Goal: Information Seeking & Learning: Learn about a topic

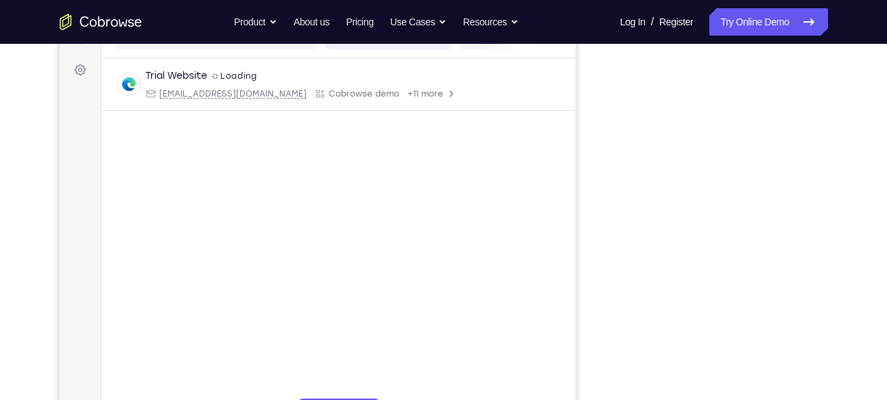
scroll to position [193, 0]
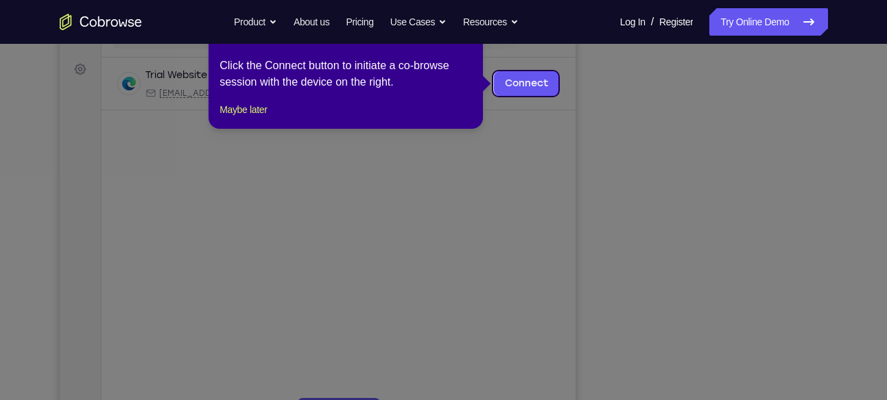
click at [725, 233] on icon at bounding box center [448, 200] width 897 height 400
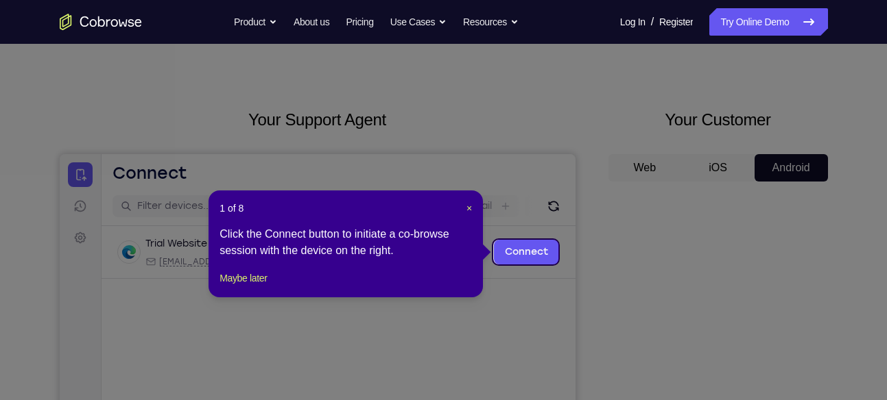
scroll to position [23, 0]
click at [468, 207] on span "×" at bounding box center [468, 209] width 5 height 11
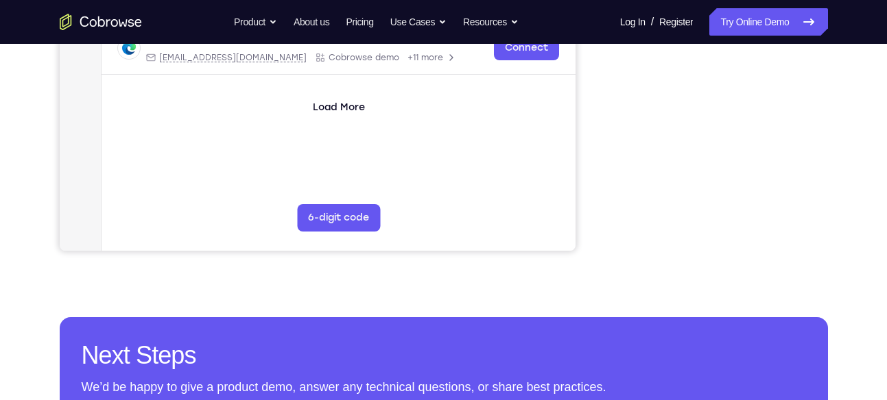
scroll to position [393, 0]
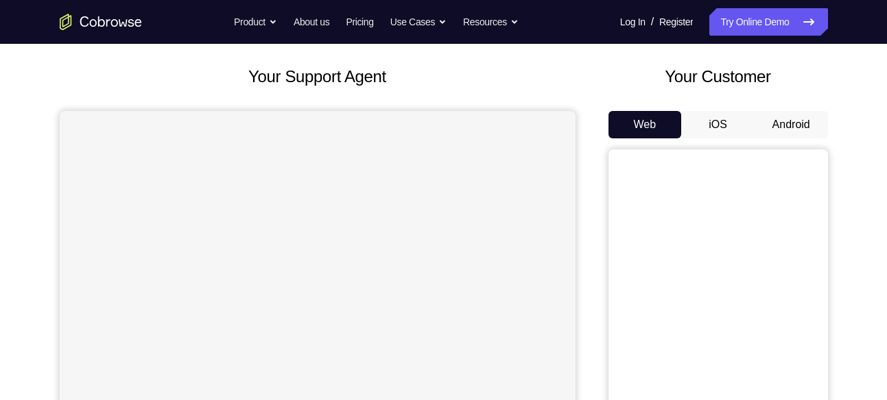
scroll to position [67, 0]
click at [795, 130] on button "Android" at bounding box center [790, 125] width 73 height 27
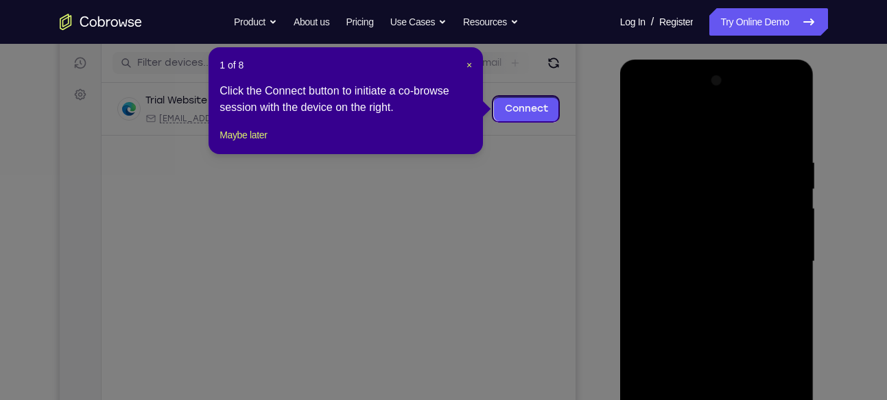
scroll to position [166, 0]
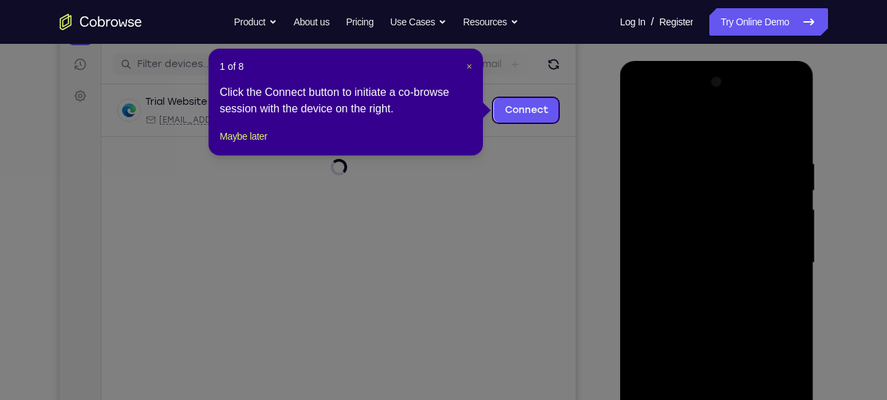
drag, startPoint x: 467, startPoint y: 67, endPoint x: 511, endPoint y: 94, distance: 51.8
click at [467, 67] on span "×" at bounding box center [468, 66] width 5 height 11
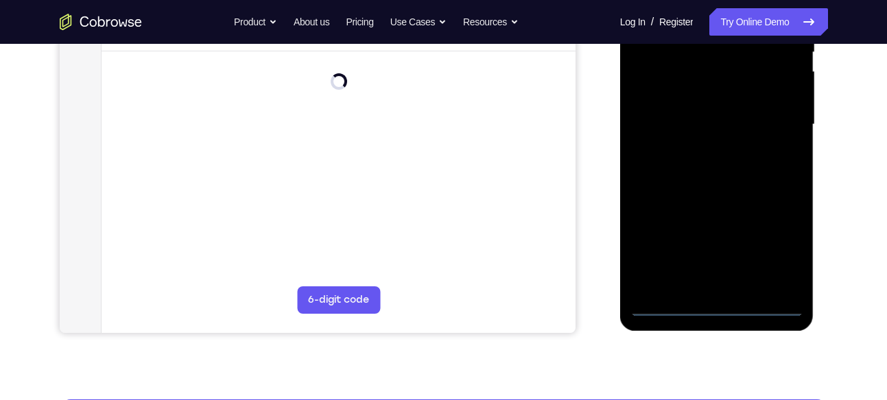
scroll to position [307, 0]
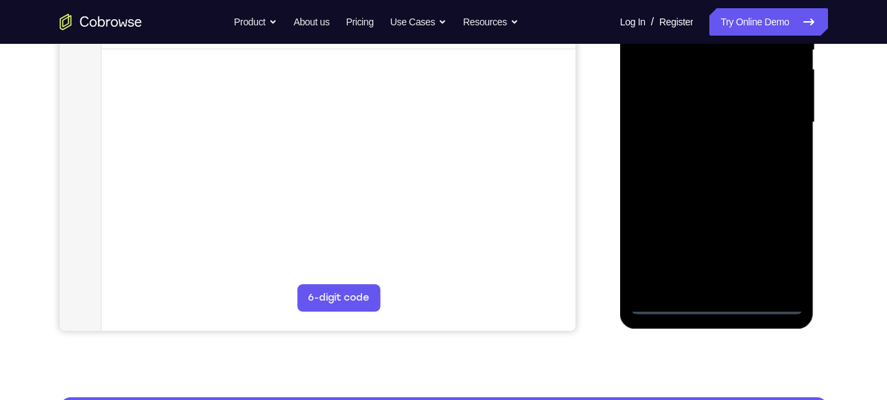
click at [719, 302] on div at bounding box center [716, 123] width 173 height 384
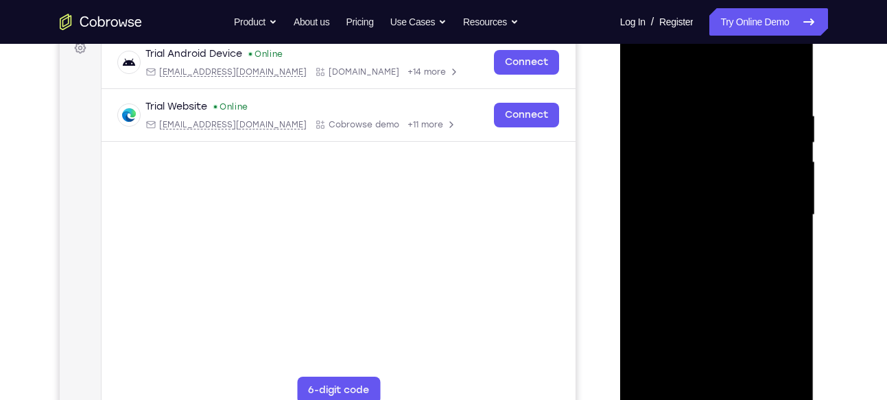
click at [788, 346] on div at bounding box center [716, 215] width 173 height 384
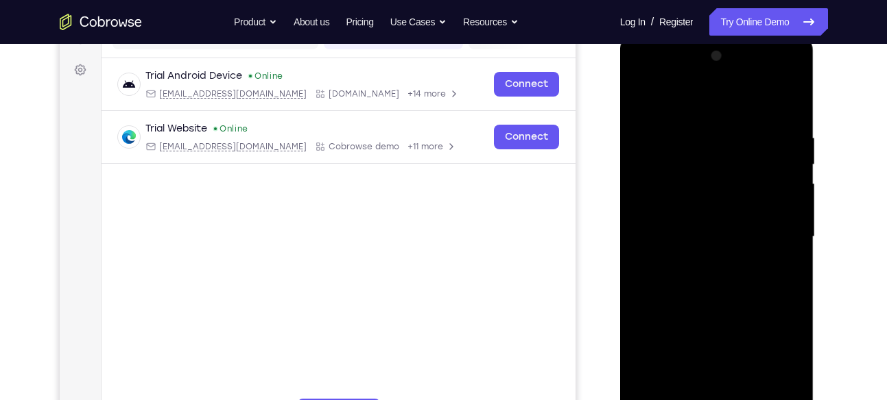
scroll to position [187, 0]
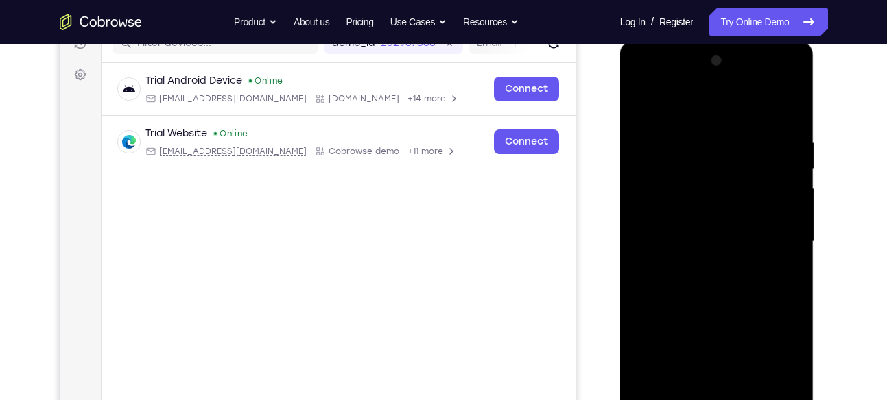
click at [647, 85] on div at bounding box center [716, 242] width 173 height 384
click at [658, 208] on div at bounding box center [716, 242] width 173 height 384
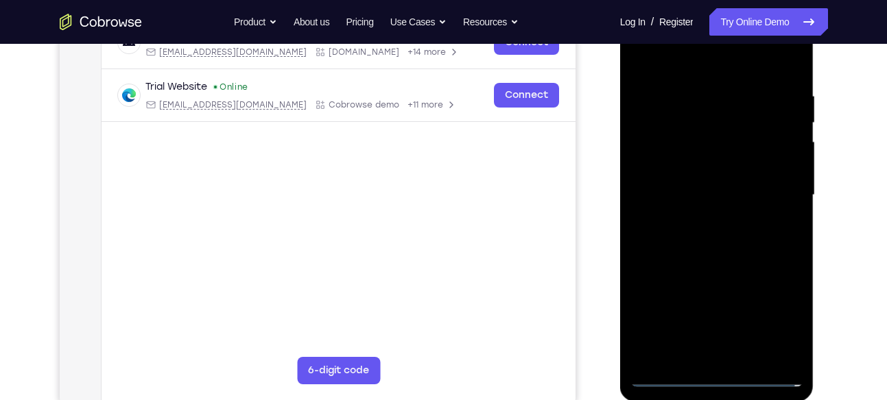
scroll to position [236, 0]
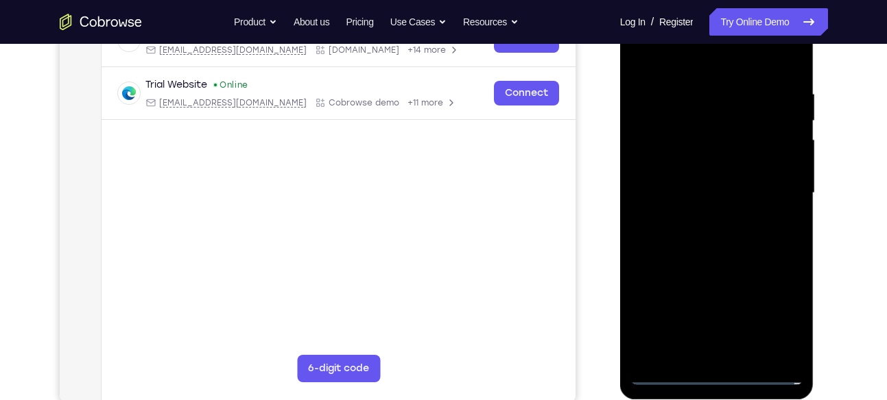
click at [694, 198] on div at bounding box center [716, 193] width 173 height 384
click at [713, 184] on div at bounding box center [716, 193] width 173 height 384
click at [787, 184] on div at bounding box center [716, 193] width 173 height 384
click at [740, 203] on div at bounding box center [716, 193] width 173 height 384
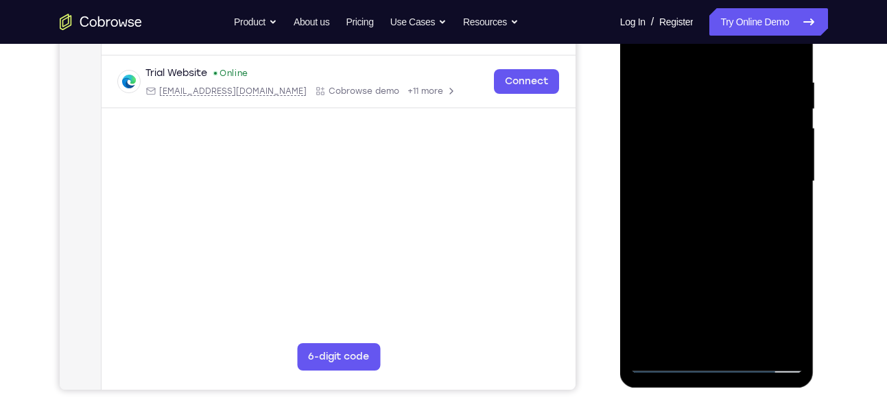
scroll to position [244, 0]
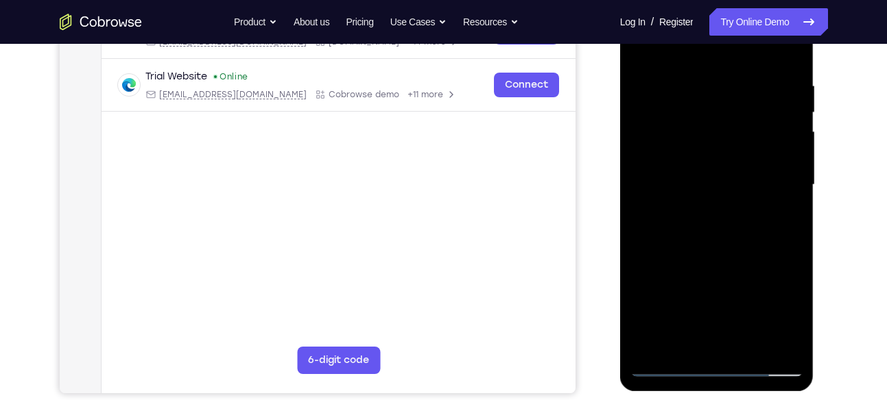
click at [717, 213] on div at bounding box center [716, 185] width 173 height 384
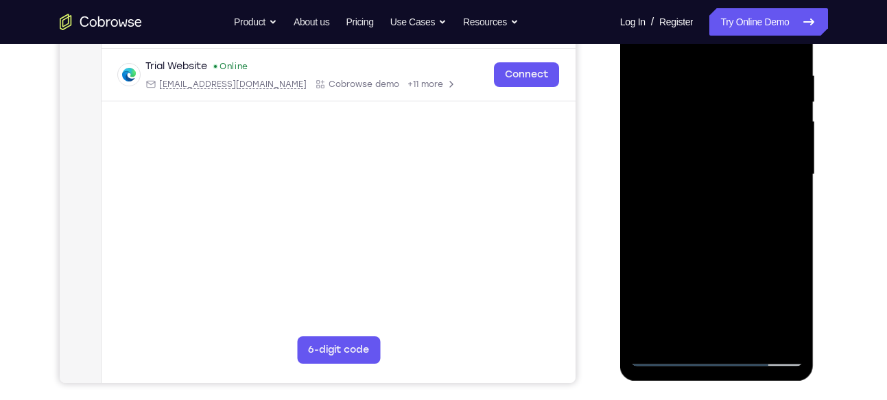
scroll to position [256, 0]
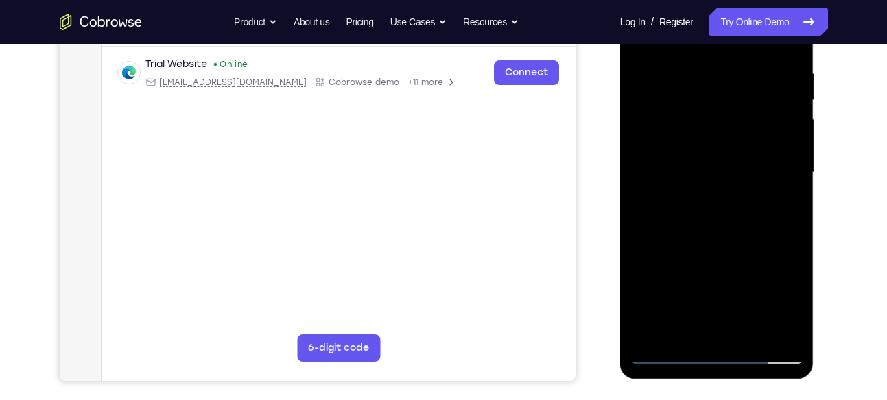
drag, startPoint x: 706, startPoint y: 167, endPoint x: 625, endPoint y: 167, distance: 80.9
click at [625, 167] on div at bounding box center [717, 175] width 194 height 409
click at [721, 163] on div at bounding box center [716, 173] width 173 height 384
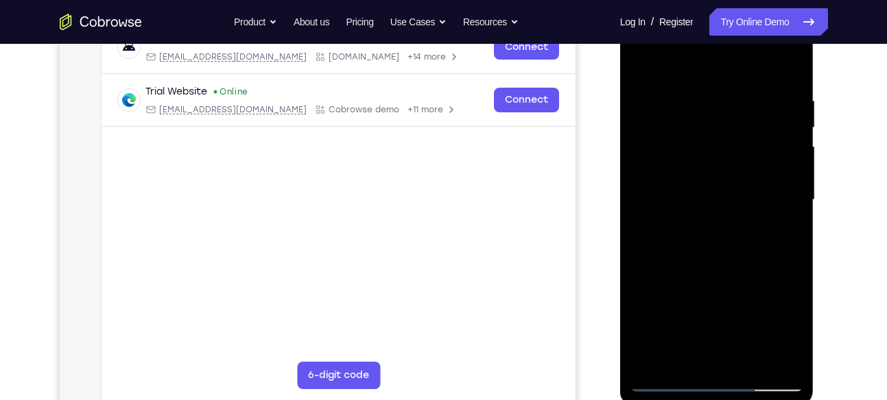
scroll to position [233, 0]
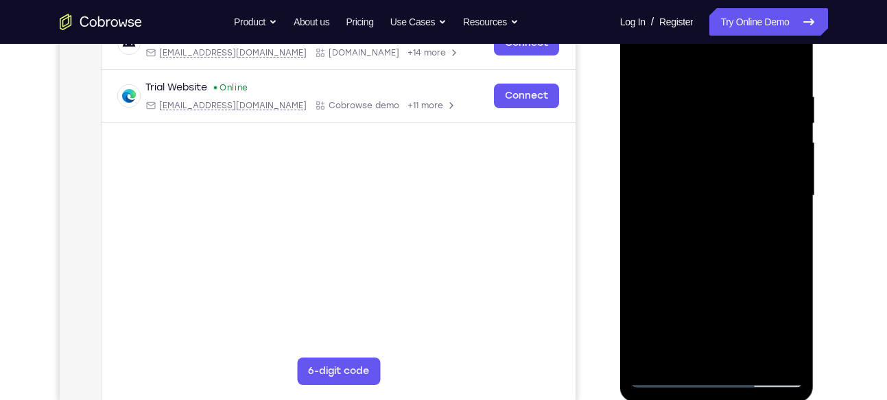
click at [714, 210] on div at bounding box center [716, 196] width 173 height 384
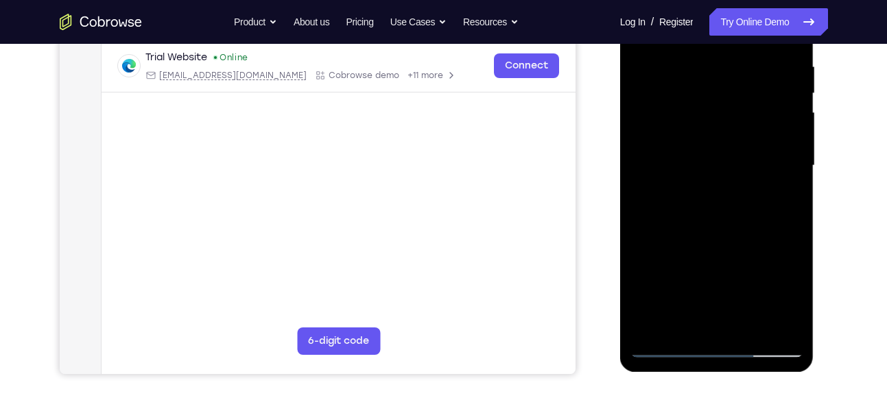
scroll to position [268, 0]
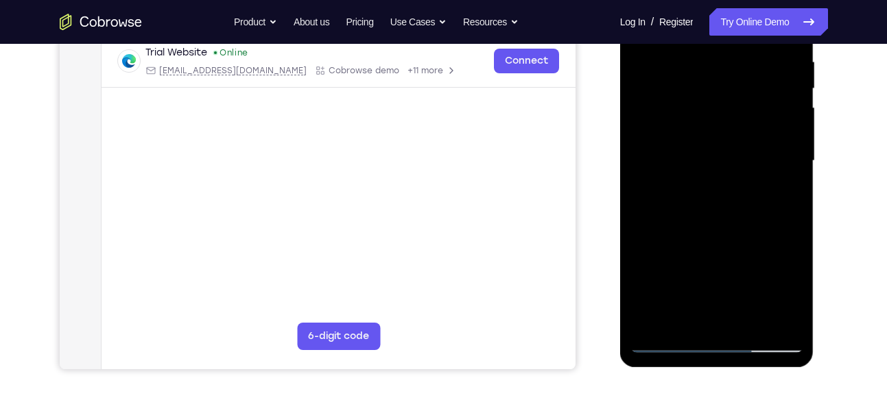
click at [732, 204] on div at bounding box center [716, 161] width 173 height 384
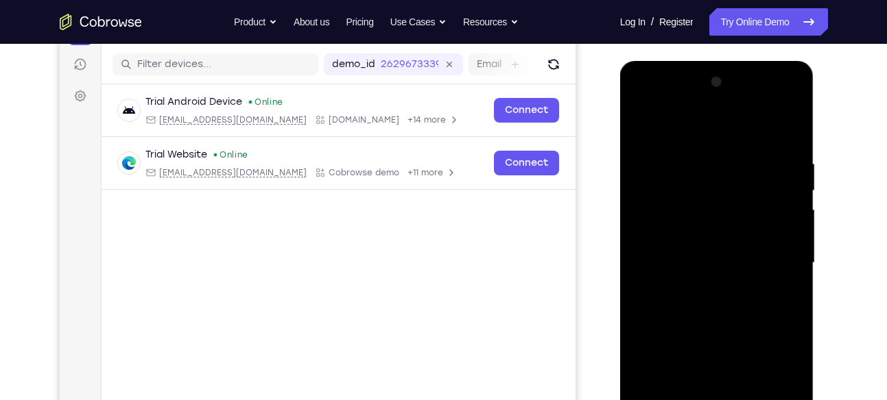
scroll to position [165, 0]
click at [791, 100] on div at bounding box center [716, 264] width 173 height 384
click at [747, 146] on div at bounding box center [716, 264] width 173 height 384
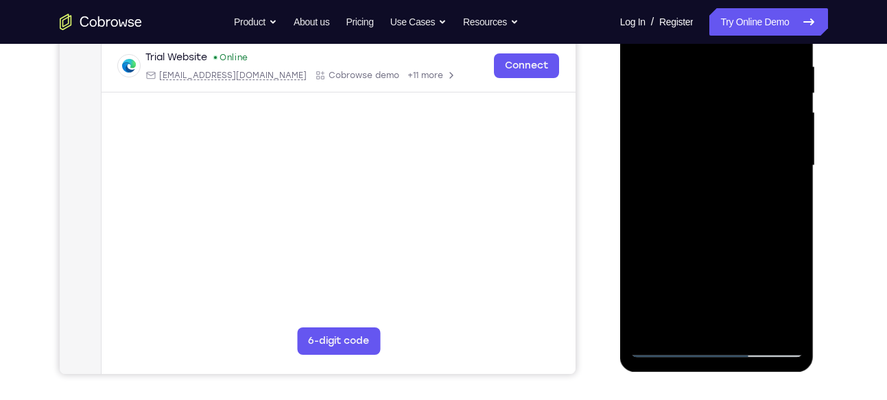
scroll to position [264, 0]
click at [763, 164] on div at bounding box center [716, 165] width 173 height 384
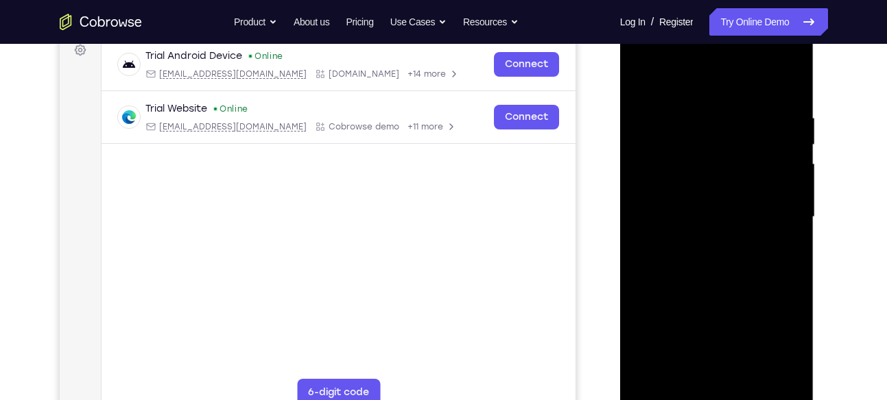
scroll to position [197, 0]
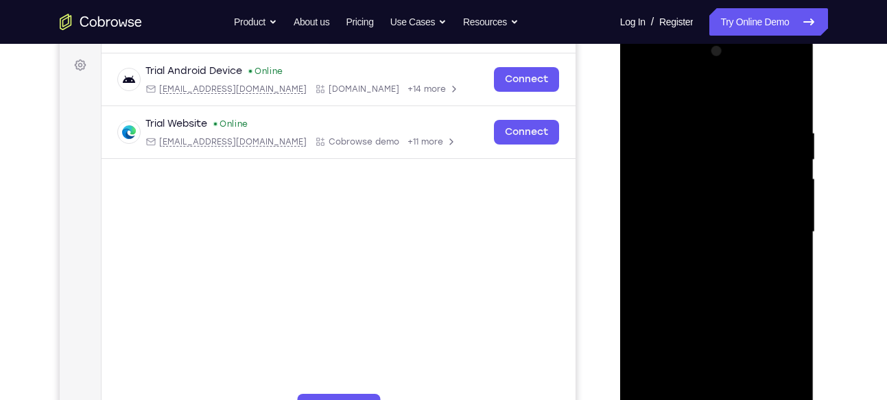
click at [709, 262] on div at bounding box center [716, 232] width 173 height 384
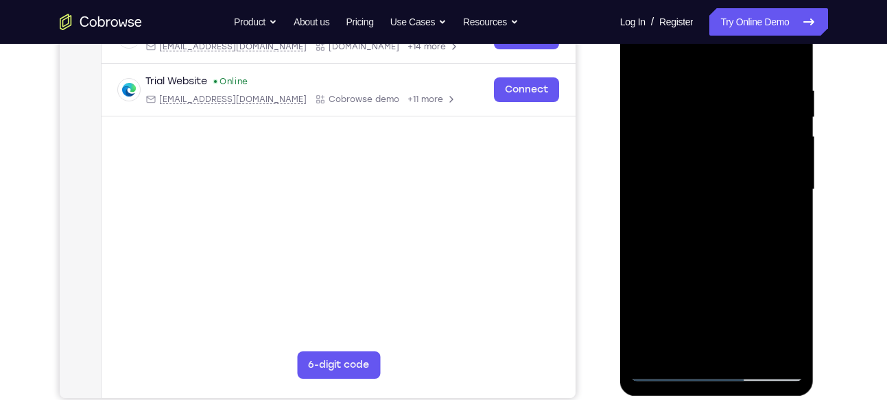
click at [704, 182] on div at bounding box center [716, 190] width 173 height 384
click at [709, 169] on div at bounding box center [716, 190] width 173 height 384
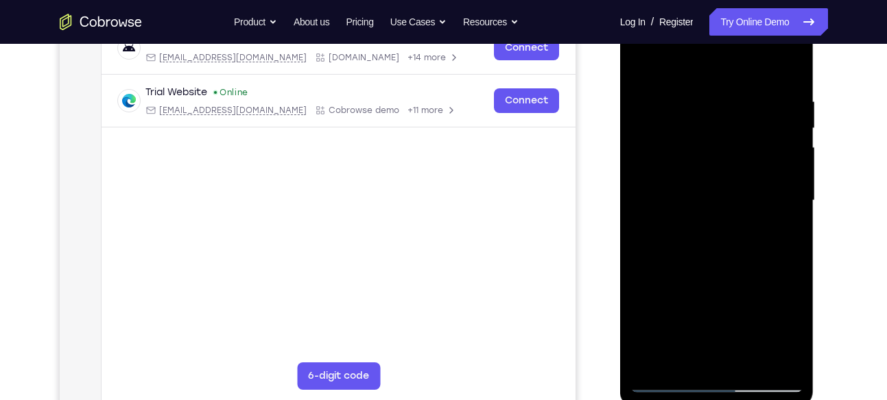
scroll to position [229, 0]
click at [743, 195] on div at bounding box center [716, 200] width 173 height 384
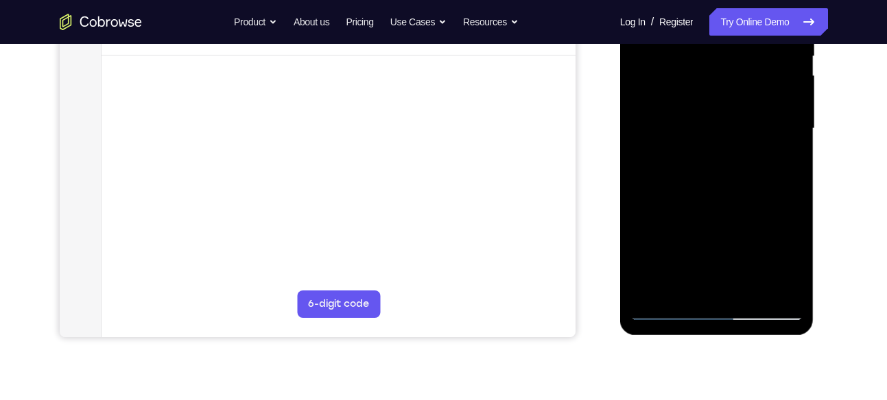
scroll to position [335, 0]
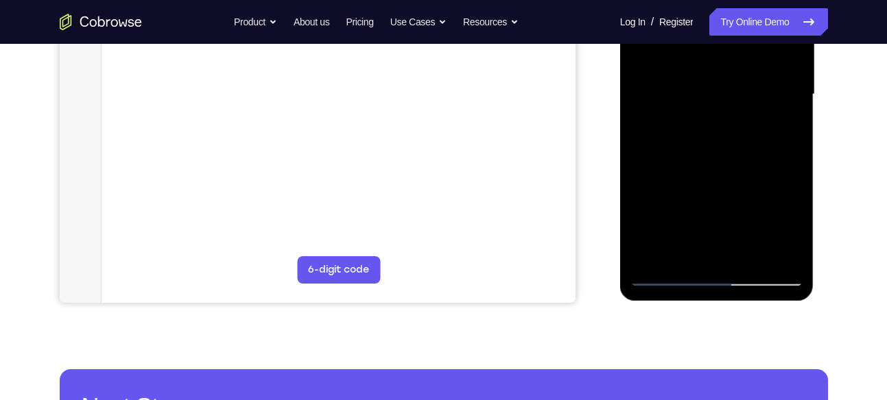
click at [747, 142] on div at bounding box center [716, 95] width 173 height 384
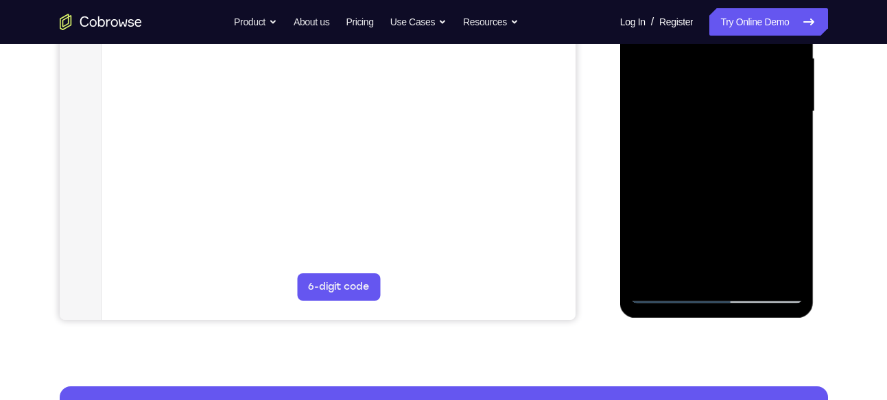
scroll to position [315, 0]
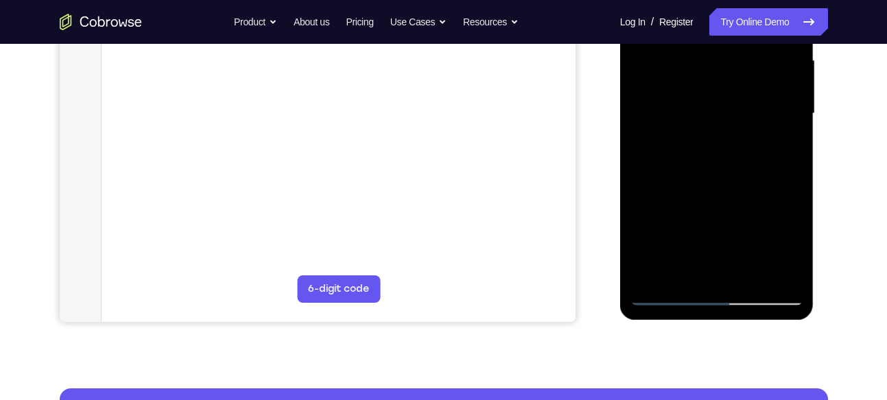
click at [781, 129] on div at bounding box center [716, 114] width 173 height 384
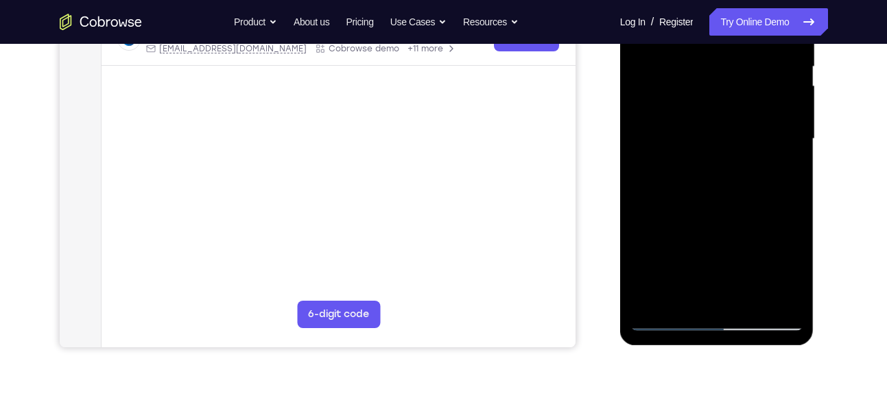
click at [664, 88] on div at bounding box center [716, 139] width 173 height 384
click at [706, 142] on div at bounding box center [716, 139] width 173 height 384
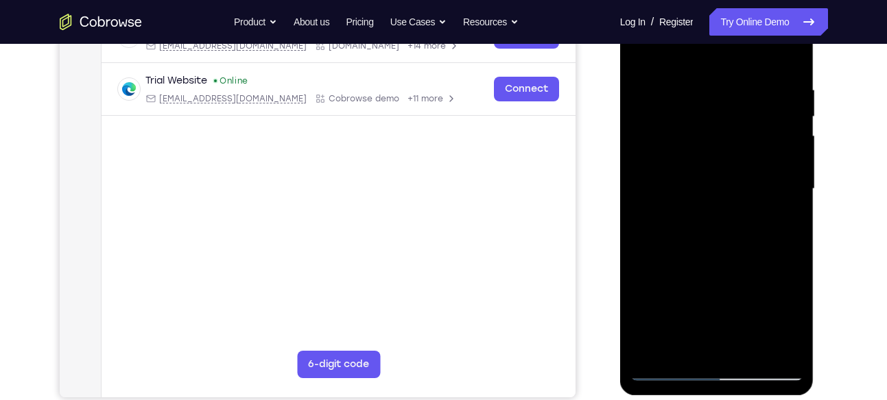
scroll to position [246, 0]
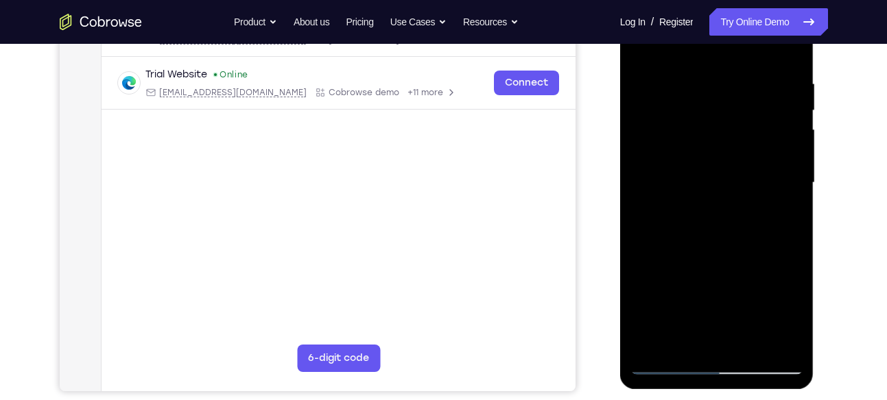
click at [732, 231] on div at bounding box center [716, 183] width 173 height 384
click at [740, 227] on div at bounding box center [716, 183] width 173 height 384
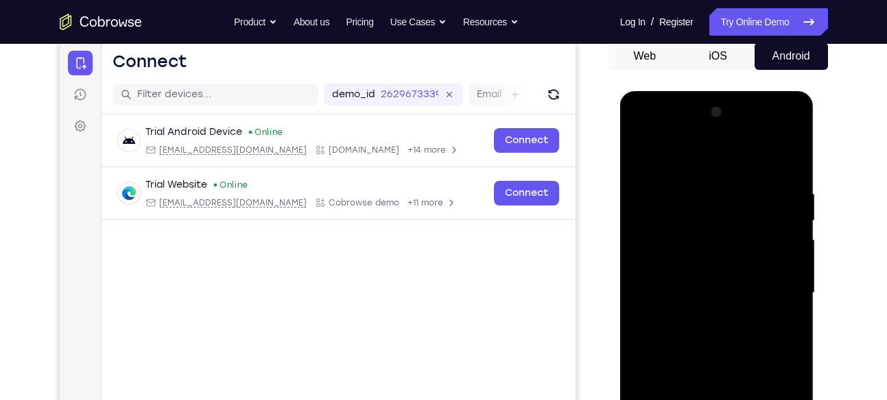
scroll to position [135, 0]
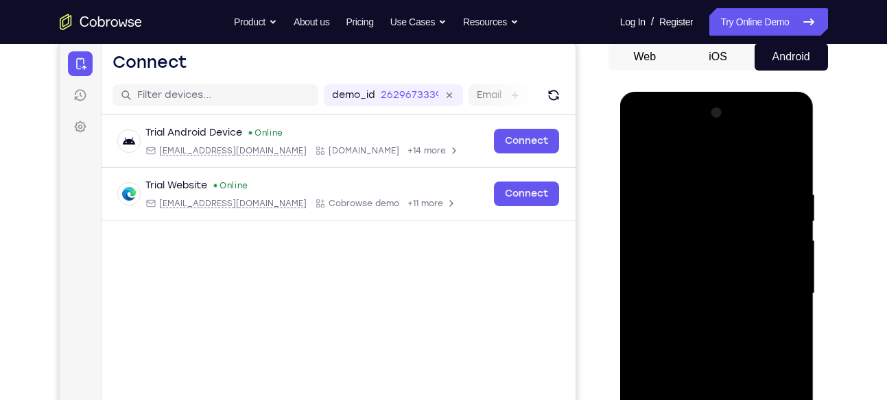
click at [791, 134] on div at bounding box center [716, 294] width 173 height 384
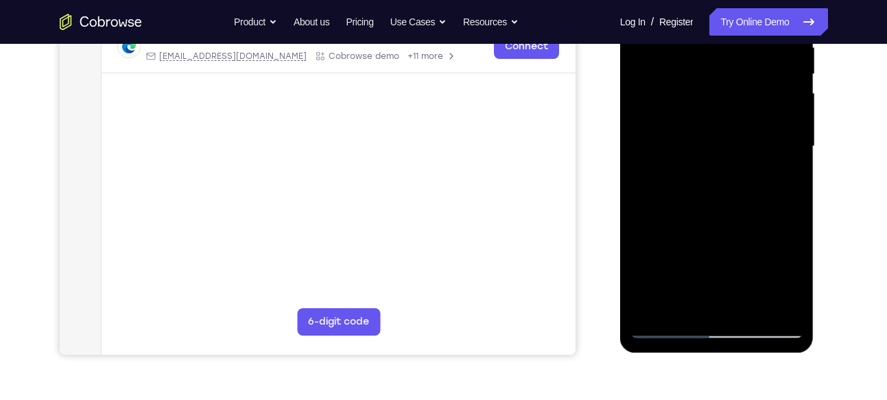
click at [715, 141] on div at bounding box center [716, 147] width 173 height 384
click at [724, 121] on div at bounding box center [716, 147] width 173 height 384
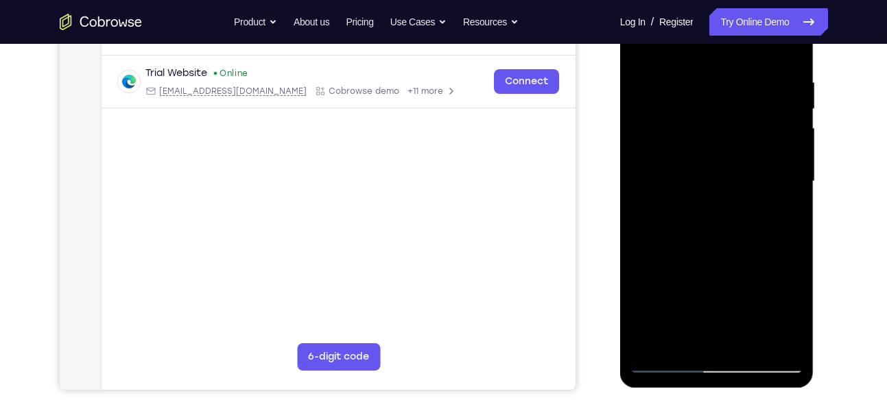
scroll to position [247, 0]
click at [695, 158] on div at bounding box center [716, 182] width 173 height 384
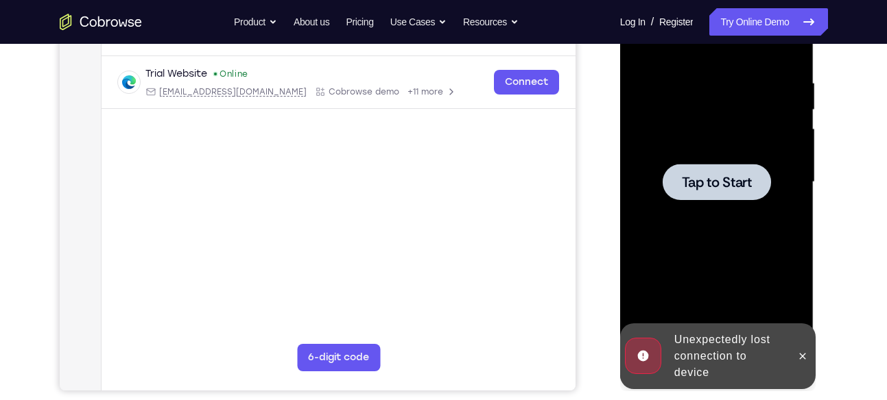
click at [704, 181] on span "Tap to Start" at bounding box center [717, 183] width 70 height 14
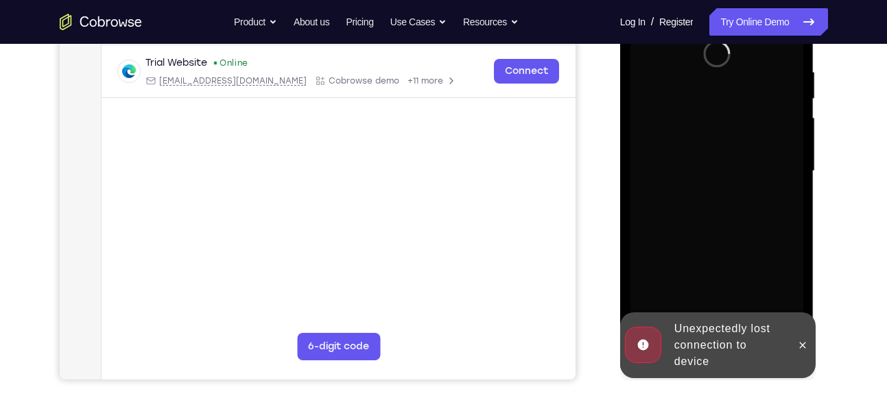
scroll to position [259, 0]
click at [801, 342] on icon at bounding box center [802, 344] width 11 height 11
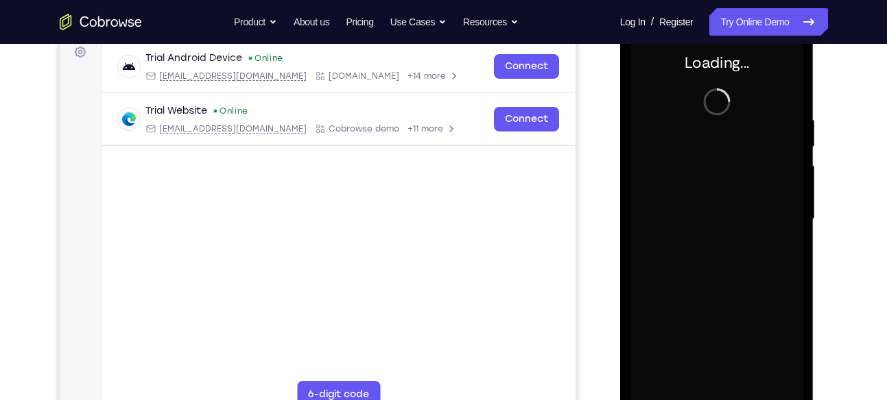
scroll to position [209, 0]
click at [682, 174] on div at bounding box center [716, 220] width 173 height 384
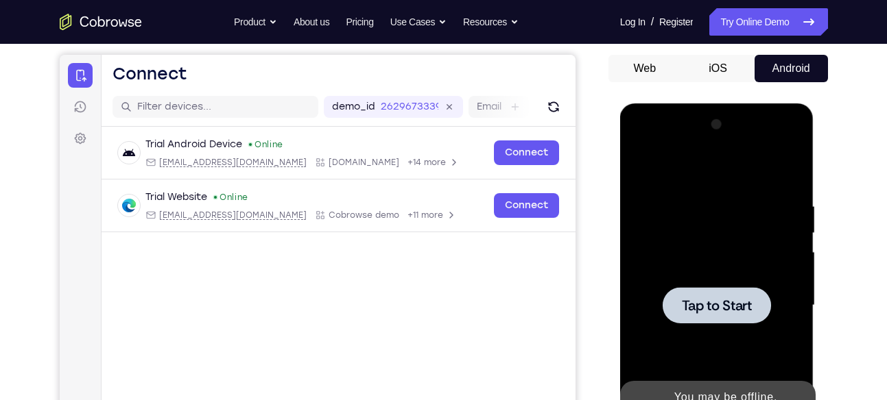
click at [721, 287] on div at bounding box center [716, 305] width 108 height 36
click at [749, 308] on span "Tap to Start" at bounding box center [717, 306] width 70 height 14
click at [749, 305] on span "Tap to Start" at bounding box center [717, 306] width 70 height 14
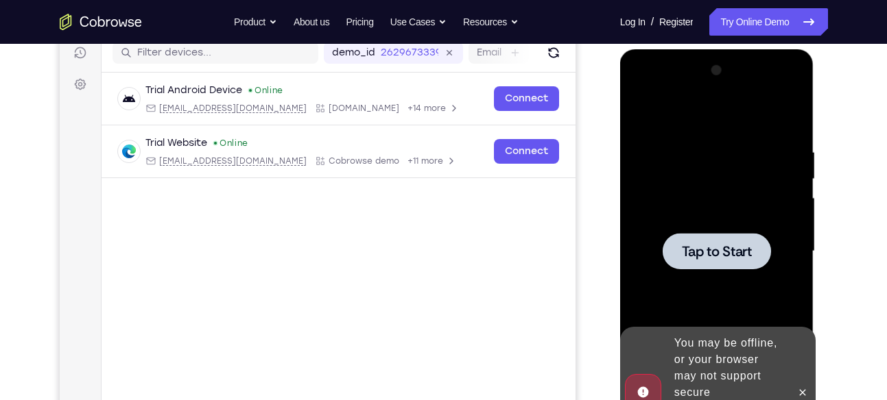
click at [719, 253] on span "Tap to Start" at bounding box center [717, 252] width 70 height 14
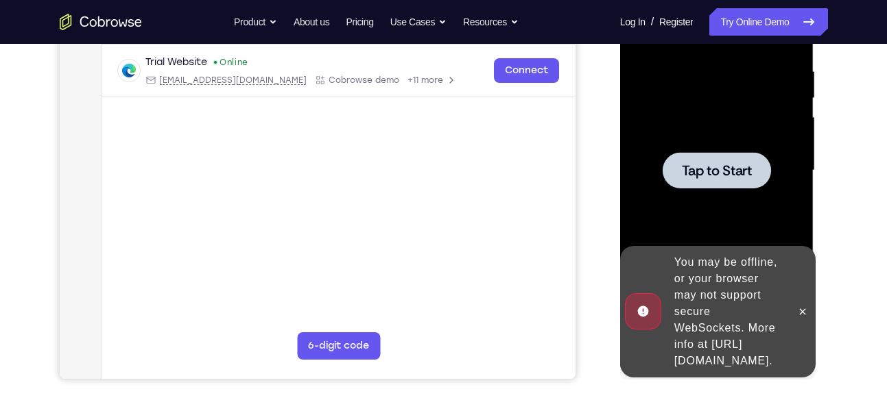
scroll to position [259, 0]
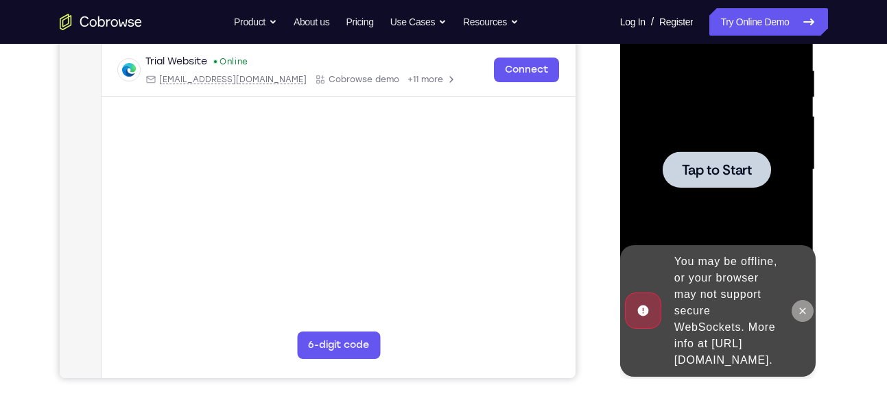
click at [801, 306] on icon at bounding box center [802, 311] width 11 height 11
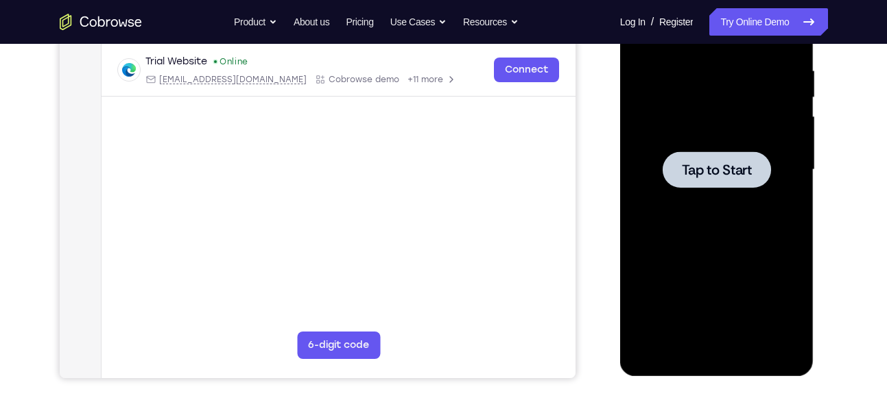
click at [694, 165] on span "Tap to Start" at bounding box center [717, 170] width 70 height 14
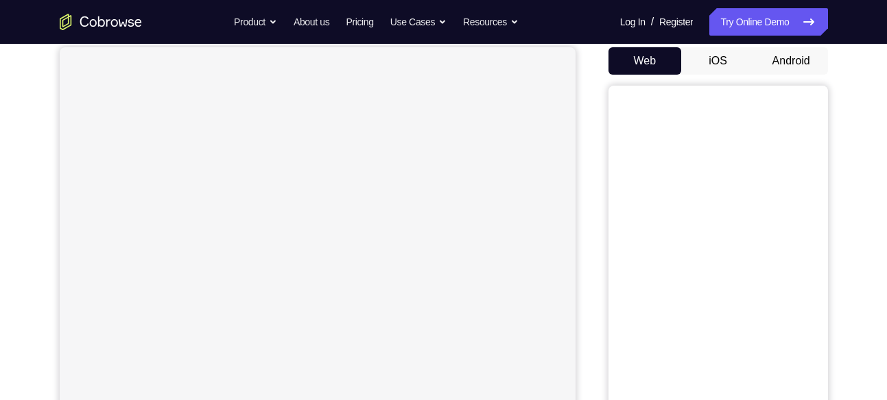
click at [771, 70] on button "Android" at bounding box center [790, 60] width 73 height 27
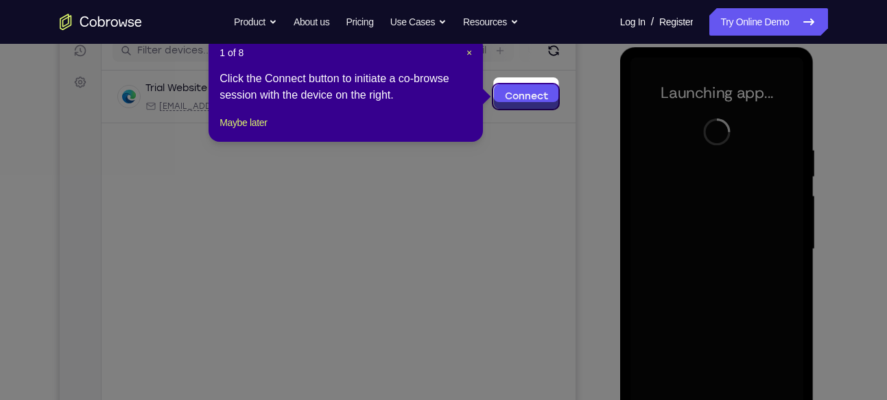
scroll to position [179, 0]
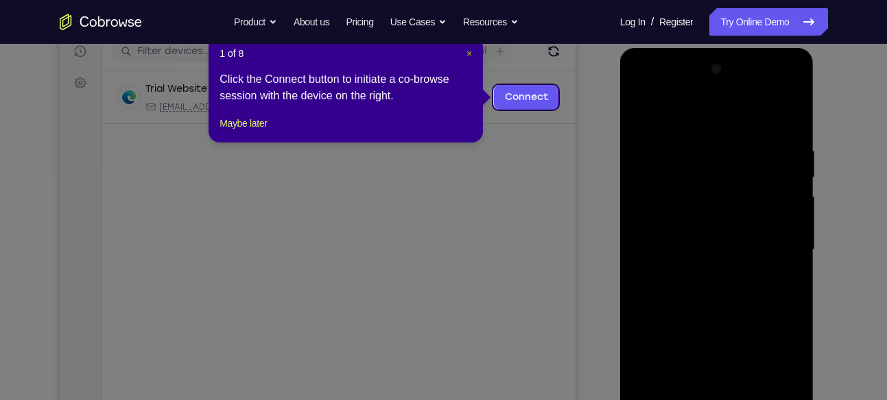
click at [470, 56] on span "×" at bounding box center [468, 53] width 5 height 11
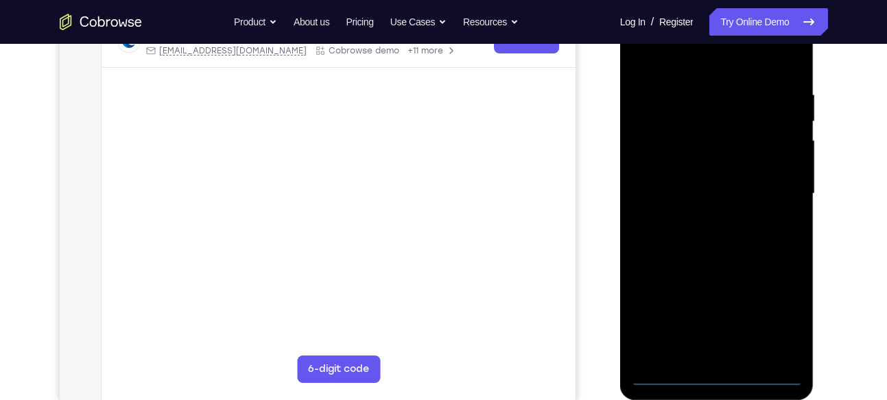
scroll to position [243, 0]
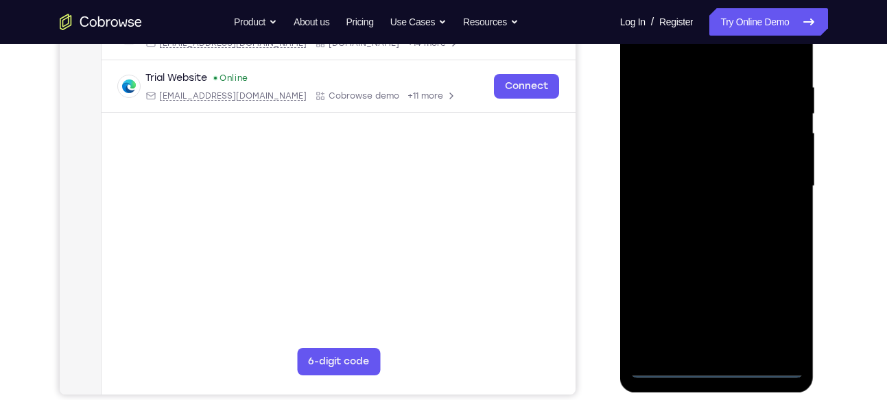
click at [719, 366] on div at bounding box center [716, 187] width 173 height 384
click at [776, 309] on div at bounding box center [716, 187] width 173 height 384
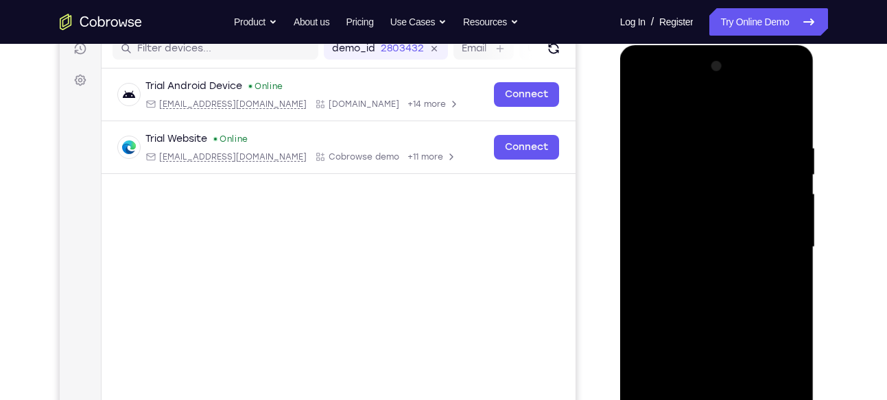
scroll to position [181, 0]
click at [642, 88] on div at bounding box center [716, 248] width 173 height 384
click at [776, 243] on div at bounding box center [716, 248] width 173 height 384
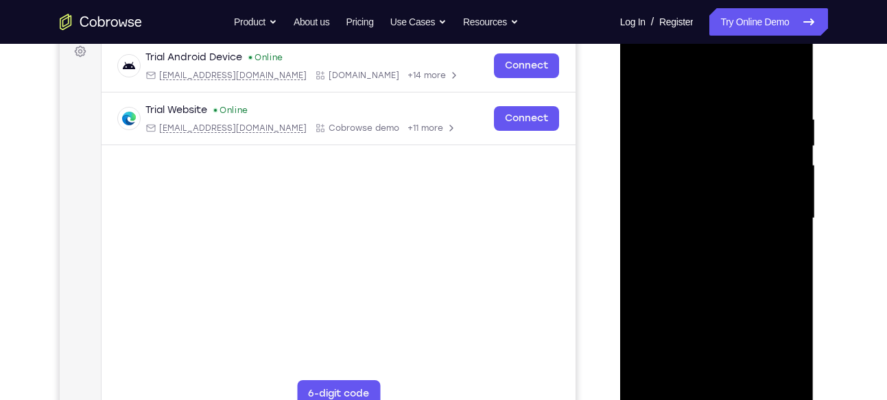
scroll to position [212, 0]
click at [706, 239] on div at bounding box center [716, 217] width 173 height 384
click at [699, 204] on div at bounding box center [716, 217] width 173 height 384
click at [713, 190] on div at bounding box center [716, 217] width 173 height 384
click at [737, 214] on div at bounding box center [716, 217] width 173 height 384
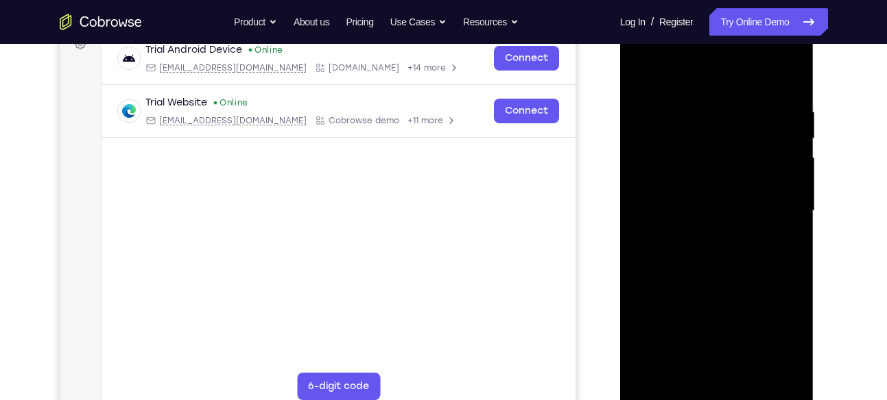
scroll to position [221, 0]
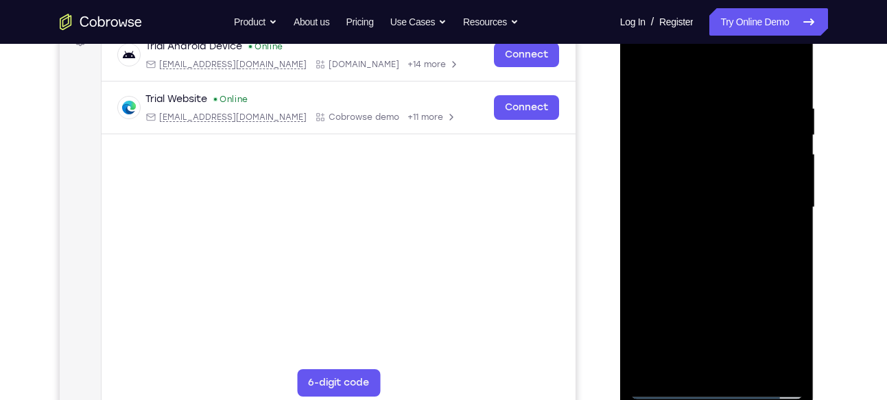
click at [726, 252] on div at bounding box center [716, 208] width 173 height 384
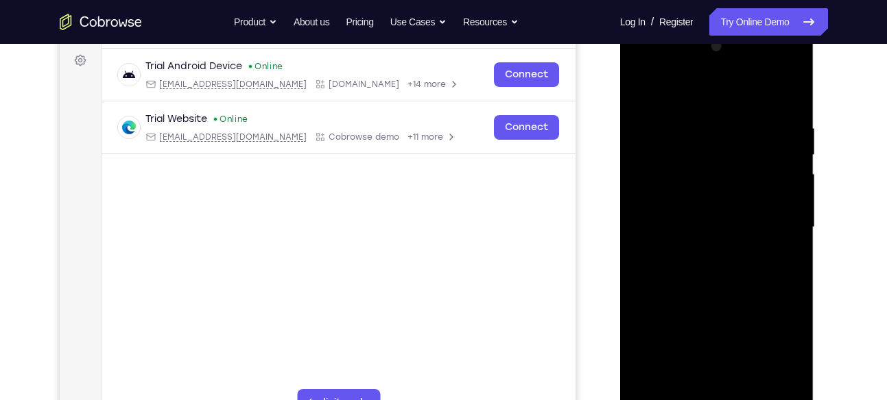
scroll to position [210, 0]
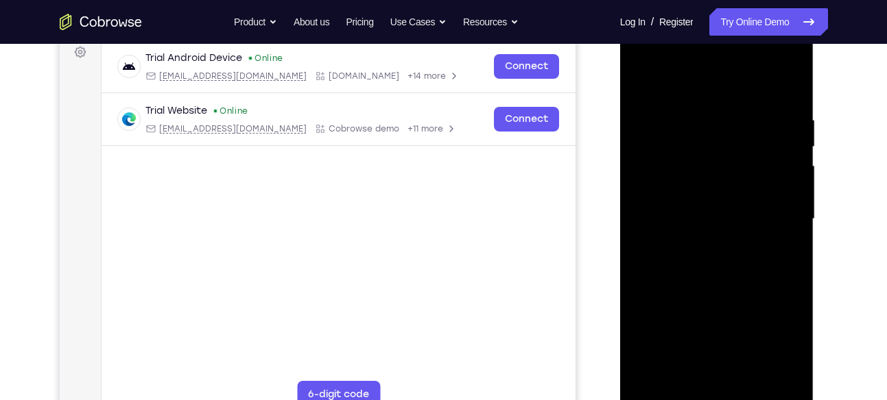
click at [686, 259] on div at bounding box center [716, 219] width 173 height 384
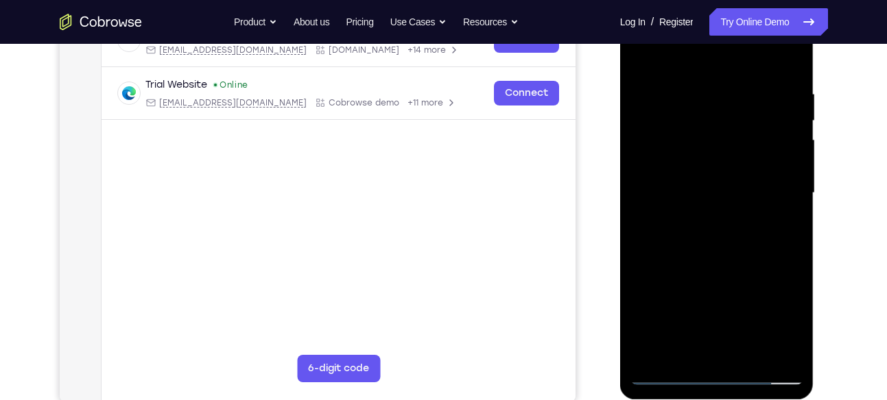
scroll to position [235, 0]
click at [730, 231] on div at bounding box center [716, 194] width 173 height 384
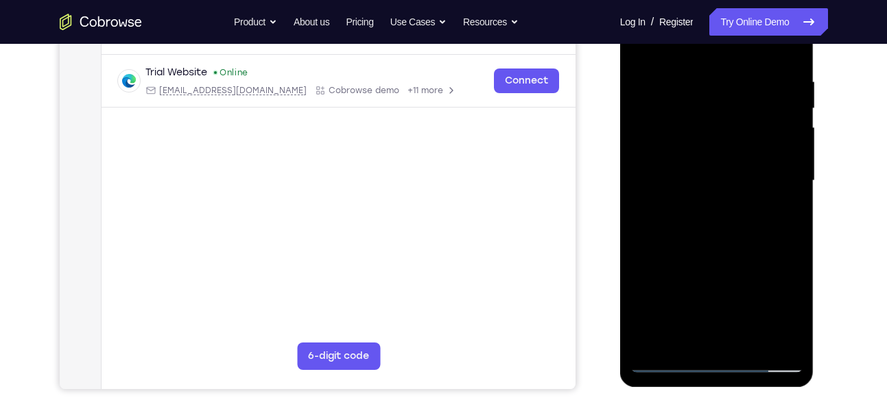
scroll to position [252, 0]
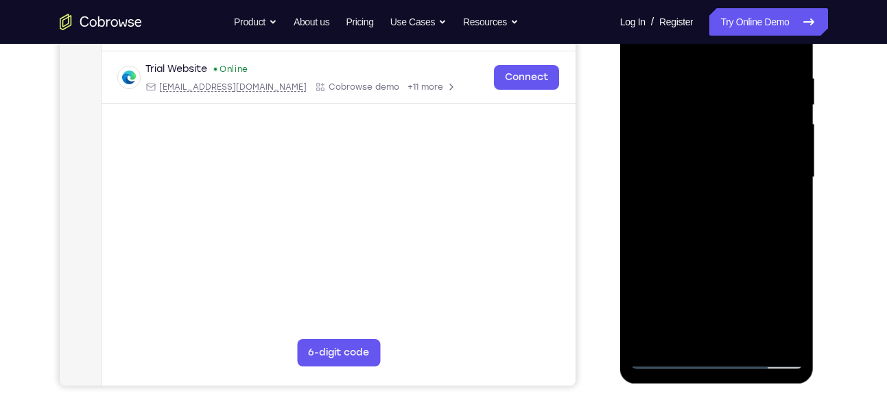
click at [781, 195] on div at bounding box center [716, 178] width 173 height 384
click at [784, 148] on div at bounding box center [716, 178] width 173 height 384
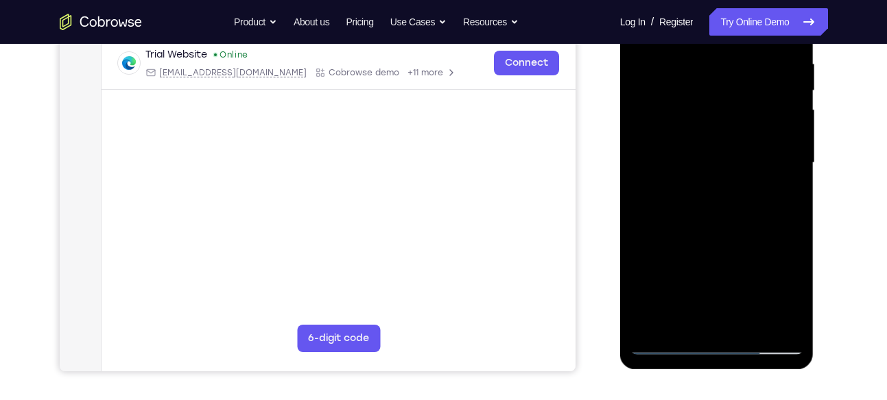
scroll to position [261, 0]
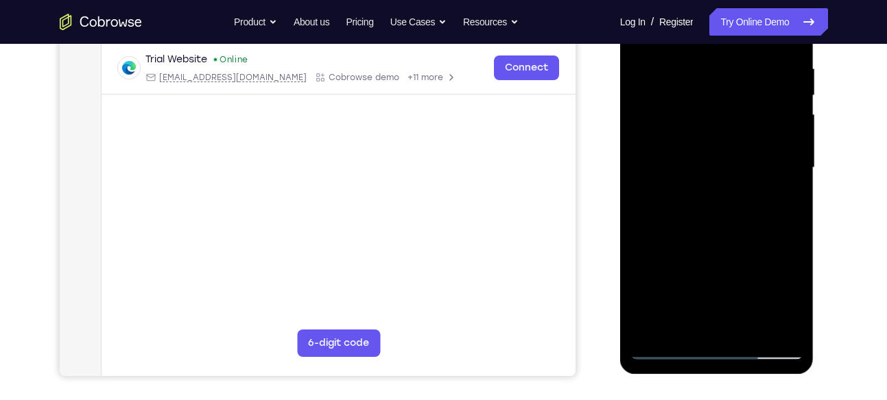
click at [725, 188] on div at bounding box center [716, 168] width 173 height 384
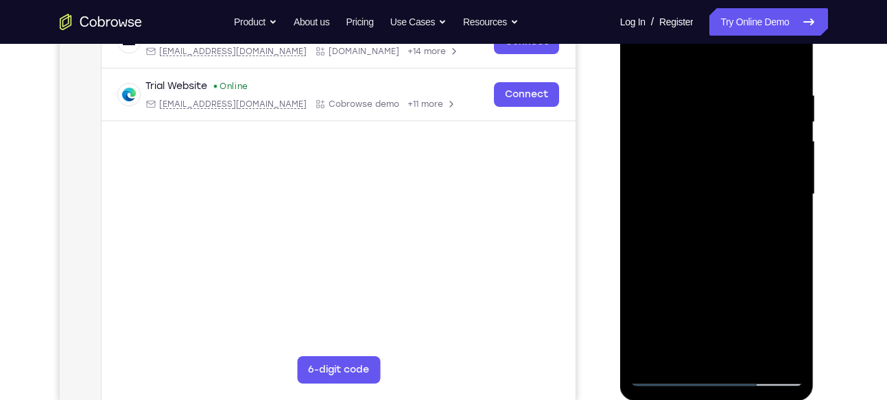
scroll to position [234, 0]
click at [728, 132] on div at bounding box center [716, 195] width 173 height 384
click at [720, 163] on div at bounding box center [716, 195] width 173 height 384
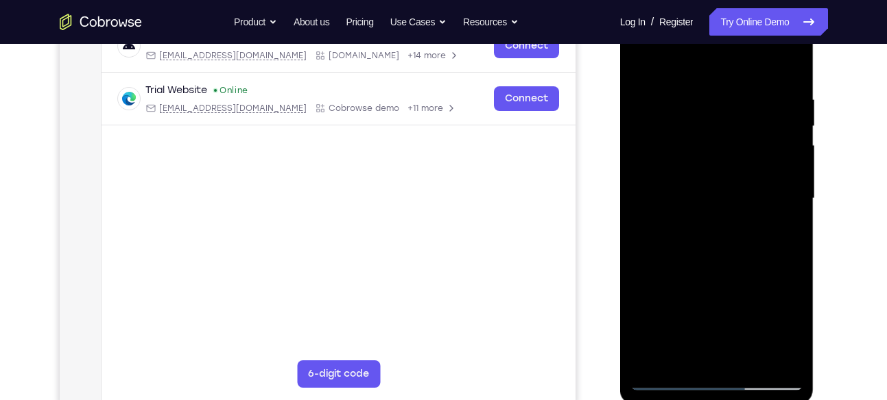
scroll to position [228, 0]
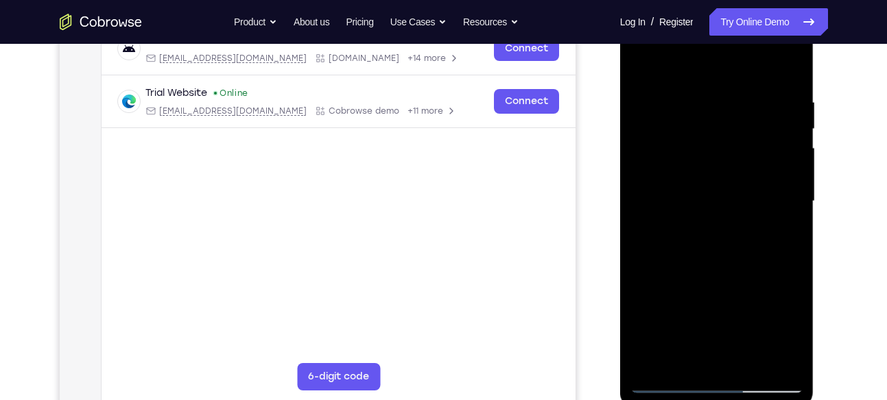
click at [724, 139] on div at bounding box center [716, 202] width 173 height 384
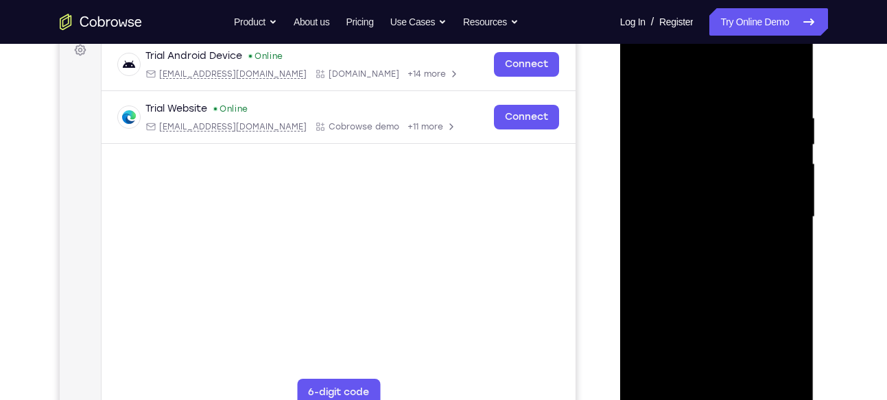
scroll to position [209, 0]
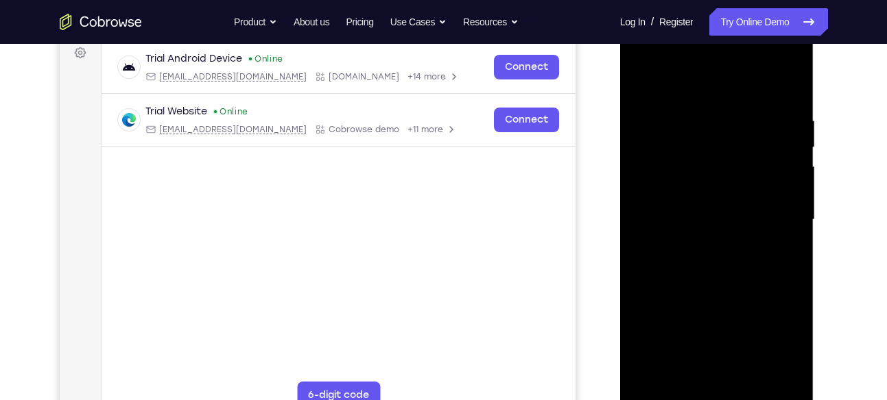
click at [706, 164] on div at bounding box center [716, 220] width 173 height 384
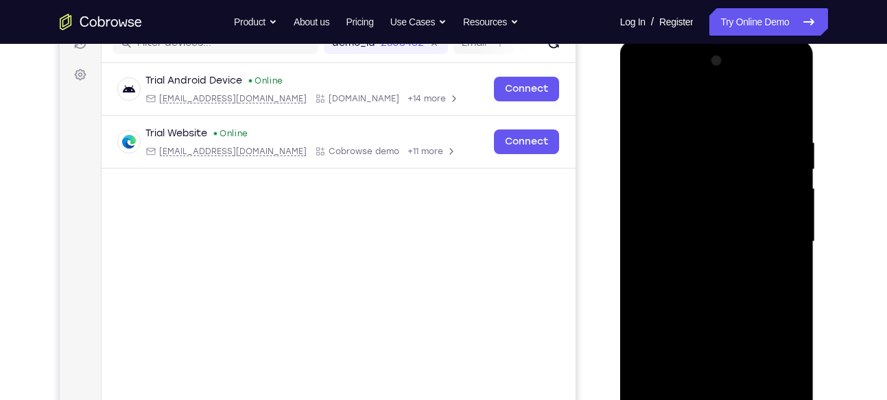
scroll to position [187, 0]
click at [666, 182] on div at bounding box center [716, 243] width 173 height 384
click at [674, 214] on div at bounding box center [716, 243] width 173 height 384
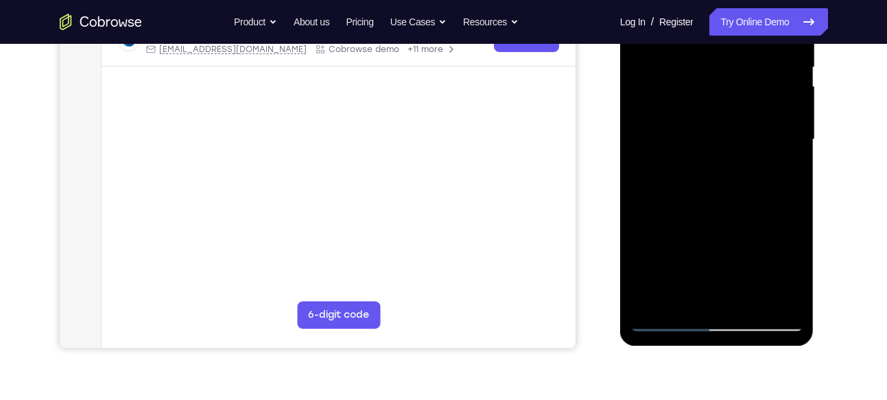
scroll to position [300, 0]
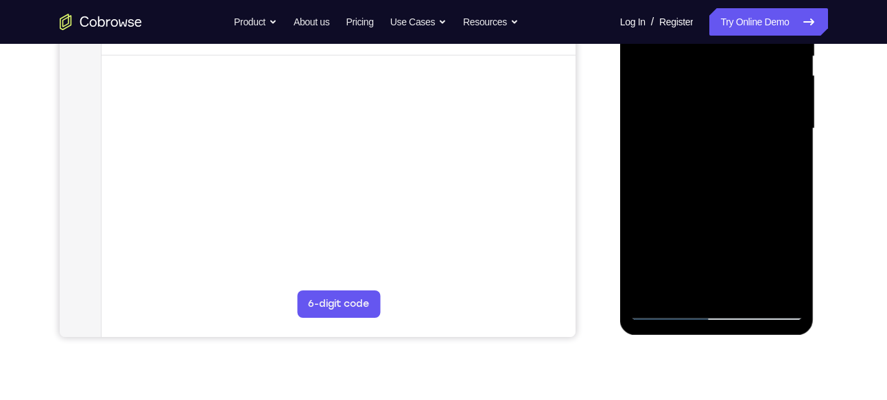
click at [749, 293] on div at bounding box center [716, 129] width 173 height 384
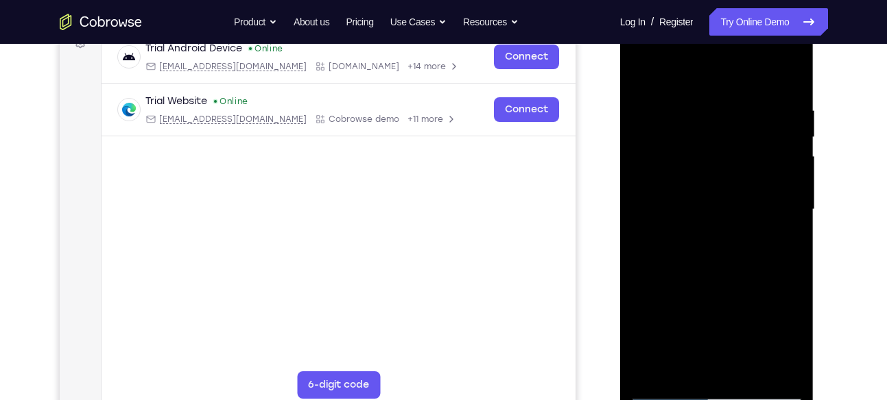
scroll to position [245, 0]
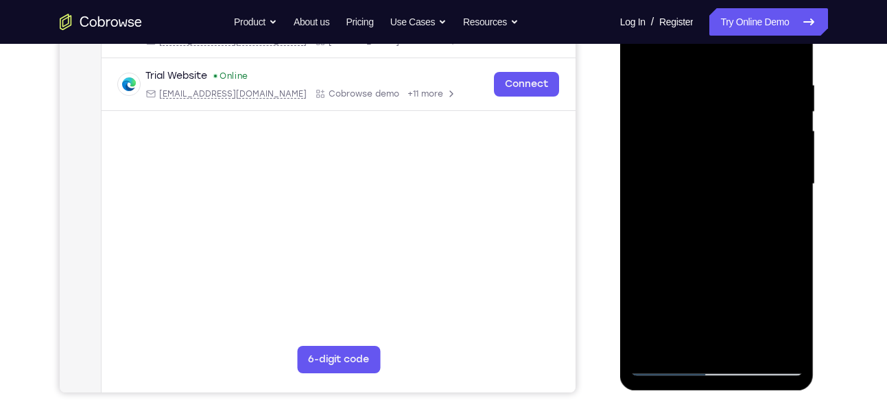
click at [791, 49] on div at bounding box center [716, 184] width 173 height 384
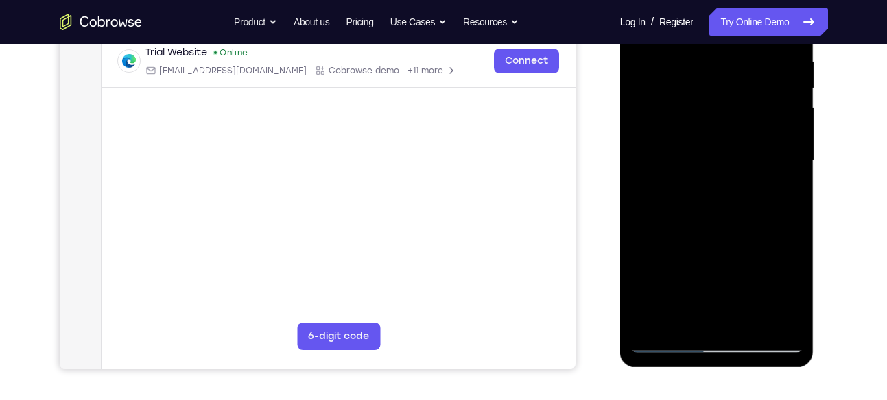
scroll to position [278, 0]
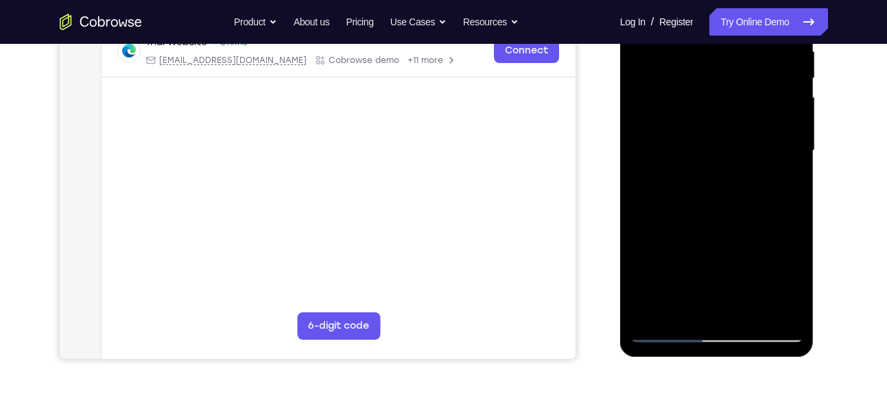
click at [686, 312] on div at bounding box center [716, 151] width 173 height 384
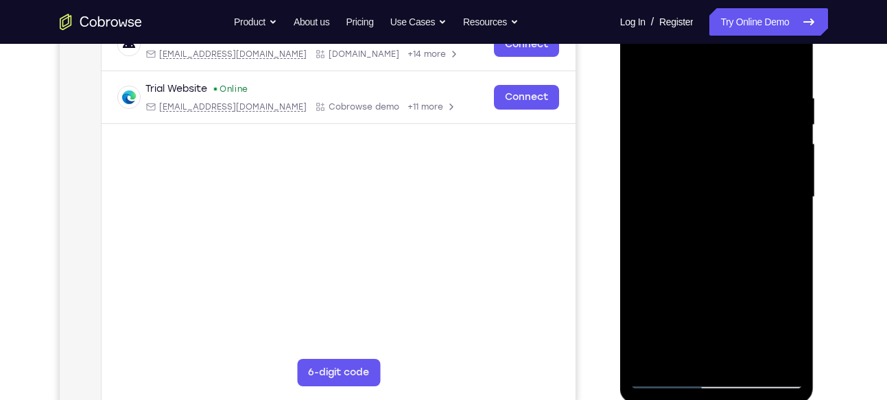
scroll to position [287, 0]
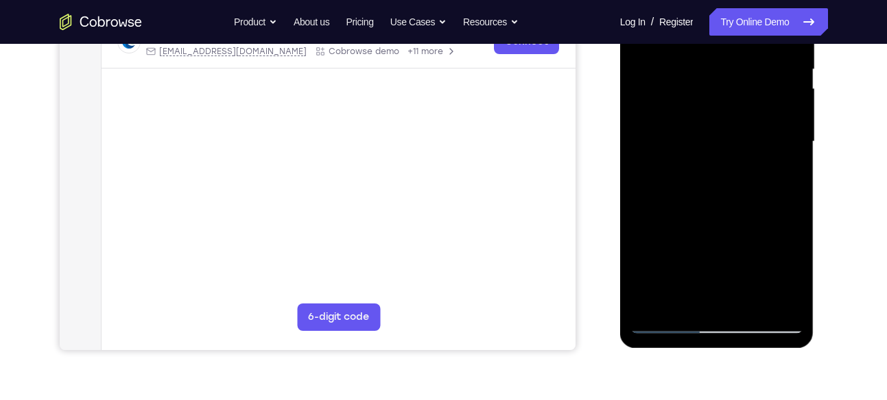
click at [787, 306] on div at bounding box center [716, 142] width 173 height 384
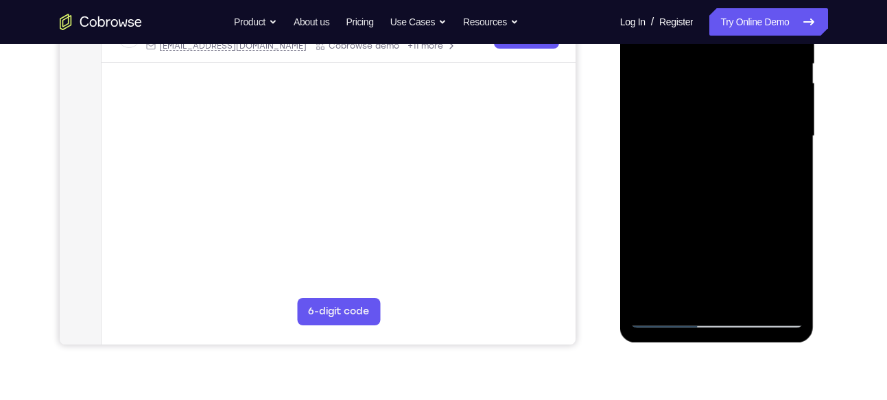
scroll to position [291, 0]
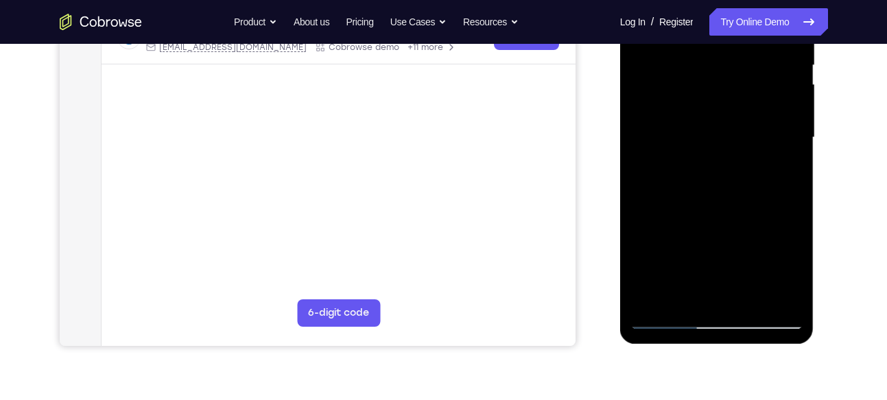
click at [655, 301] on div at bounding box center [716, 138] width 173 height 384
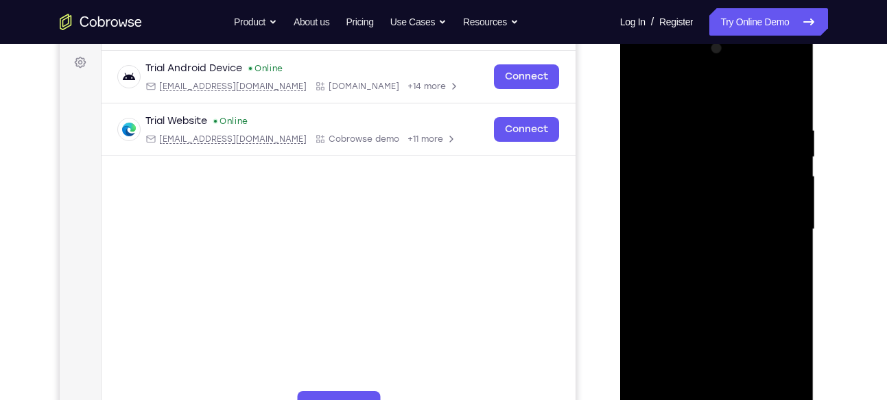
scroll to position [165, 0]
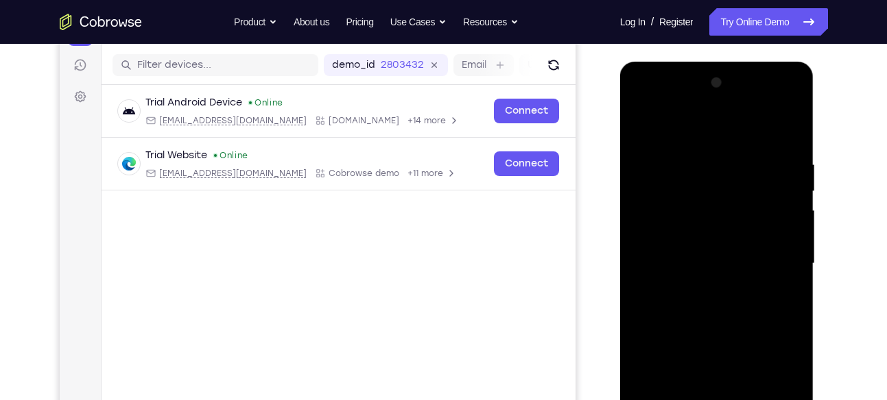
click at [708, 289] on div at bounding box center [716, 264] width 173 height 384
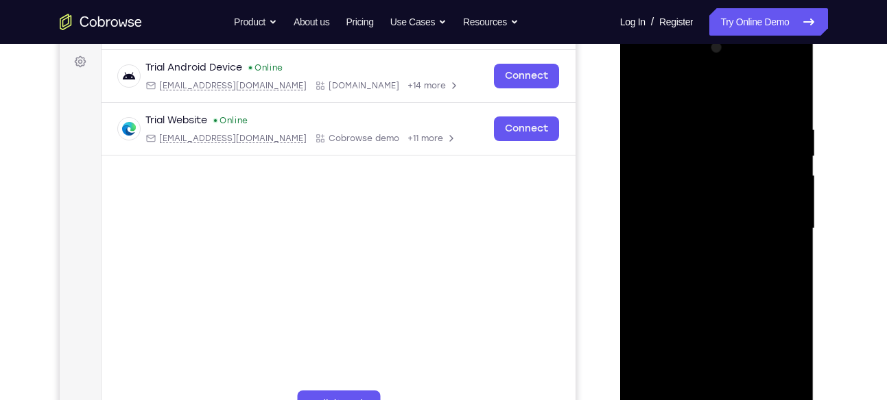
click at [706, 217] on div at bounding box center [716, 229] width 173 height 384
click at [724, 203] on div at bounding box center [716, 229] width 173 height 384
click at [699, 225] on div at bounding box center [716, 229] width 173 height 384
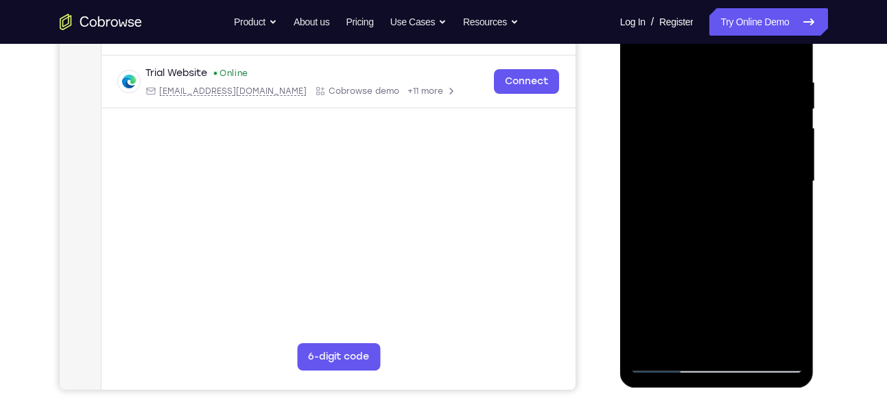
scroll to position [253, 0]
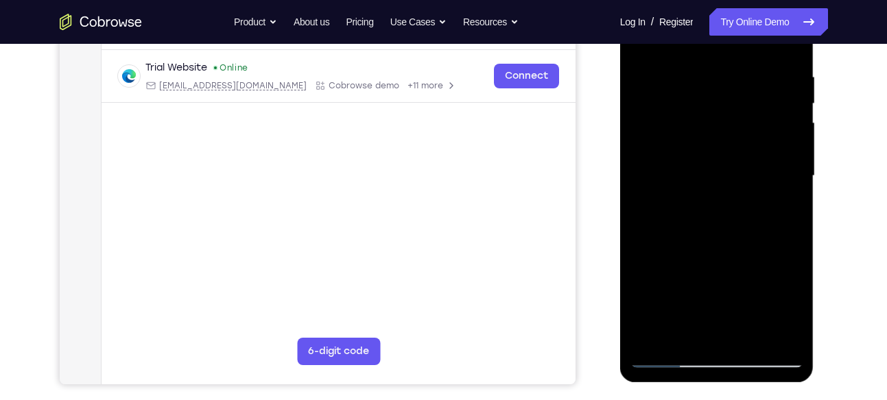
click at [724, 218] on div at bounding box center [716, 176] width 173 height 384
click at [720, 212] on div at bounding box center [716, 176] width 173 height 384
click at [722, 221] on div at bounding box center [716, 176] width 173 height 384
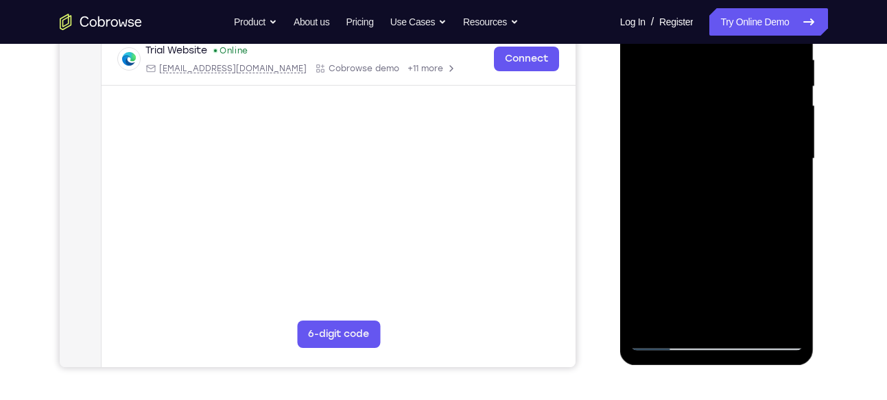
scroll to position [269, 0]
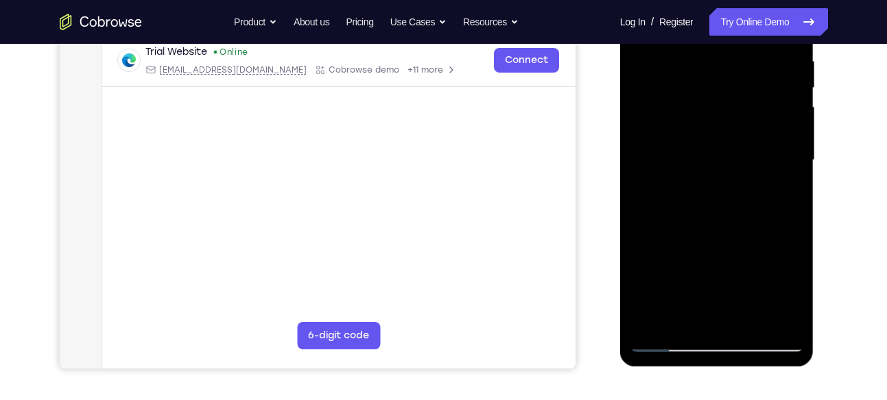
click at [718, 203] on div at bounding box center [716, 160] width 173 height 384
click at [782, 176] on div at bounding box center [716, 160] width 173 height 384
click at [667, 110] on div at bounding box center [716, 160] width 173 height 384
click at [724, 164] on div at bounding box center [716, 160] width 173 height 384
click at [724, 192] on div at bounding box center [716, 160] width 173 height 384
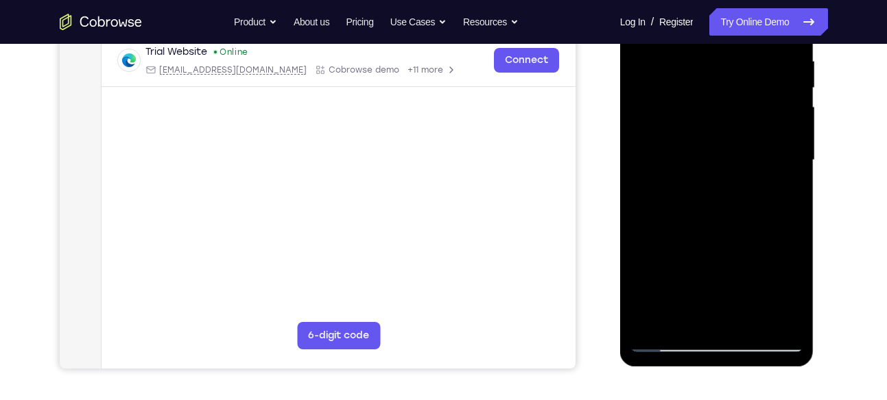
click at [678, 186] on div at bounding box center [716, 160] width 173 height 384
click at [710, 160] on div at bounding box center [716, 160] width 173 height 384
click at [716, 200] on div at bounding box center [716, 160] width 173 height 384
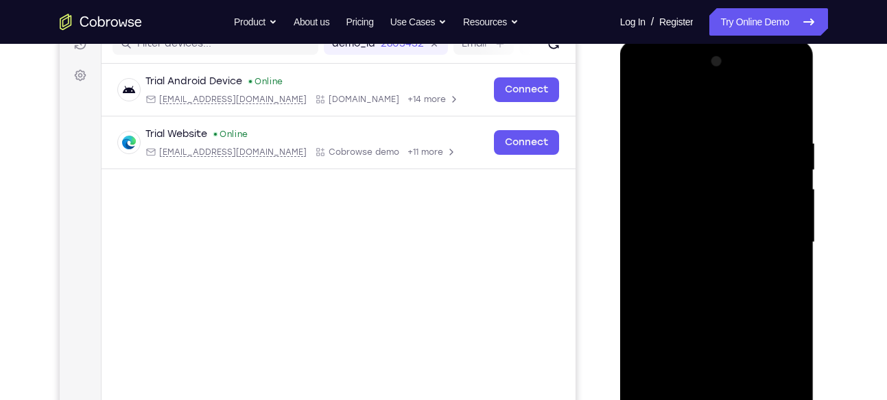
scroll to position [134, 0]
